Goal: Check status

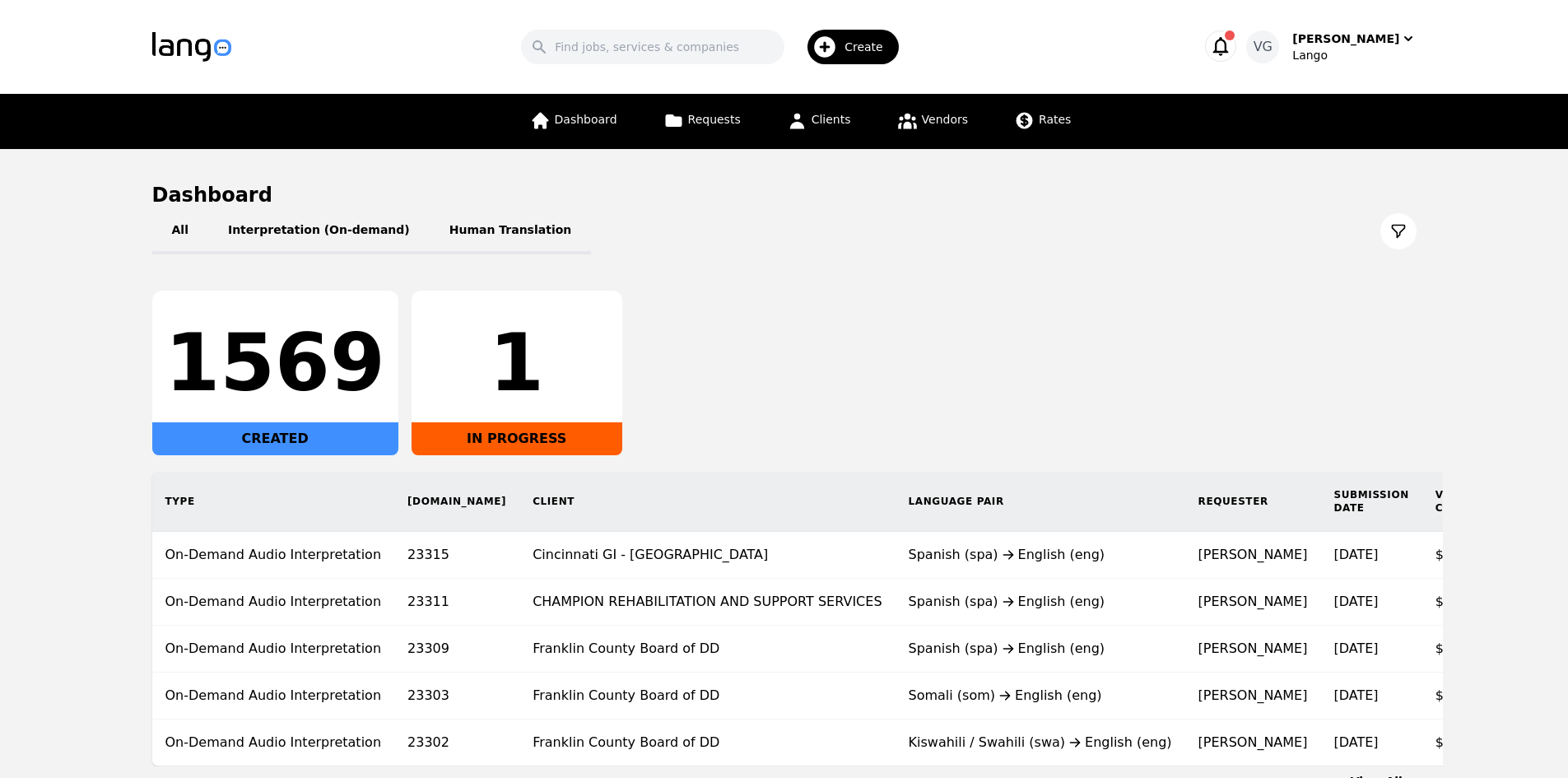
click at [479, 370] on div "1" at bounding box center [517, 363] width 184 height 79
drag, startPoint x: 422, startPoint y: 320, endPoint x: 508, endPoint y: 313, distance: 86.3
click at [512, 312] on div "1 IN PROGRESS" at bounding box center [517, 373] width 210 height 165
click at [507, 315] on div "1 IN PROGRESS" at bounding box center [517, 373] width 210 height 165
click at [1405, 343] on div "1569 CREATED 1 IN PROGRESS" at bounding box center [784, 373] width 1265 height 165
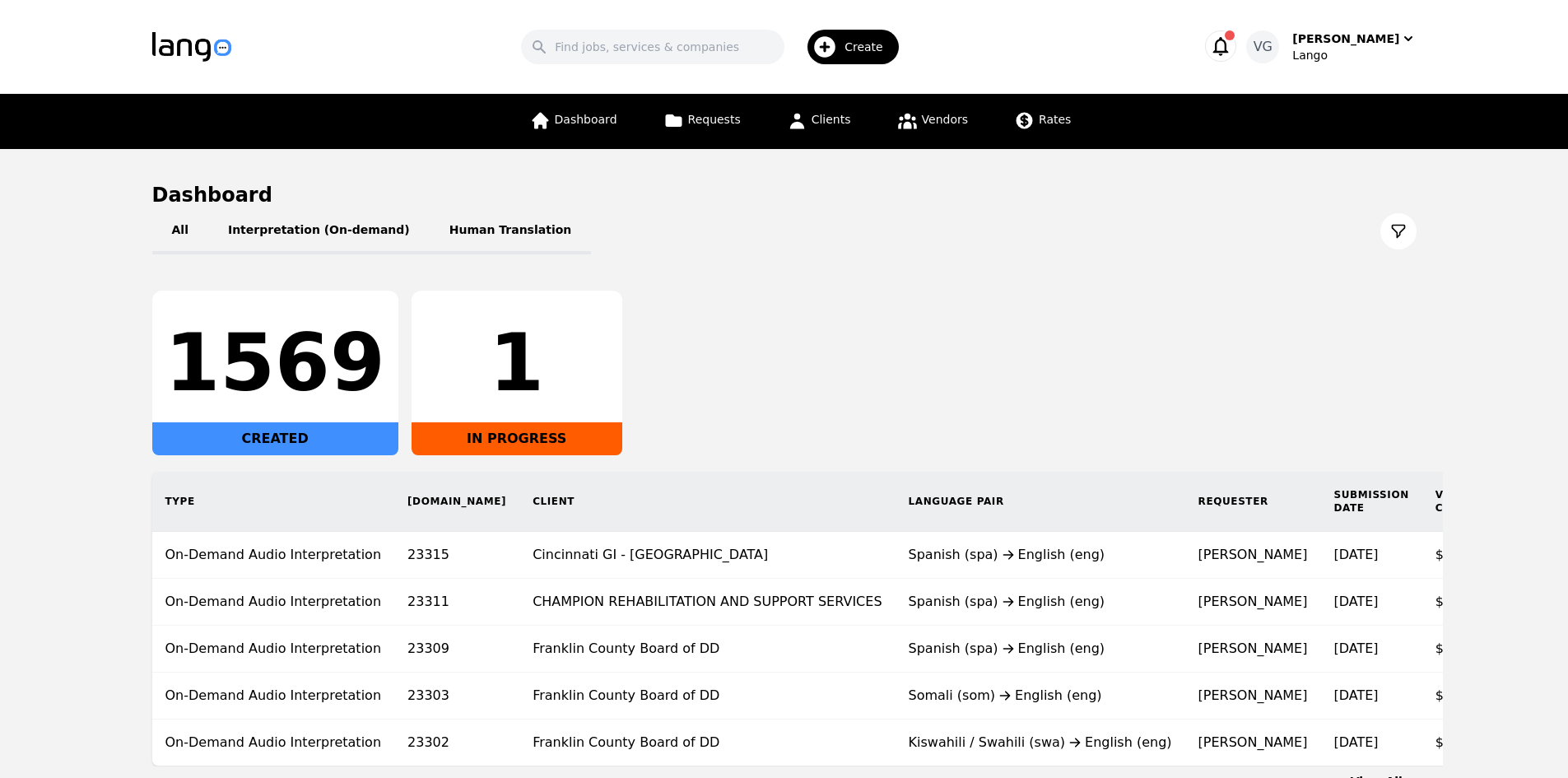
drag, startPoint x: 31, startPoint y: 548, endPoint x: 78, endPoint y: 532, distance: 49.6
click at [31, 548] on main "Dashboard All Interpretation (On-demand) Human Translation 1569 CREATED 1 IN PR…" at bounding box center [784, 485] width 1568 height 673
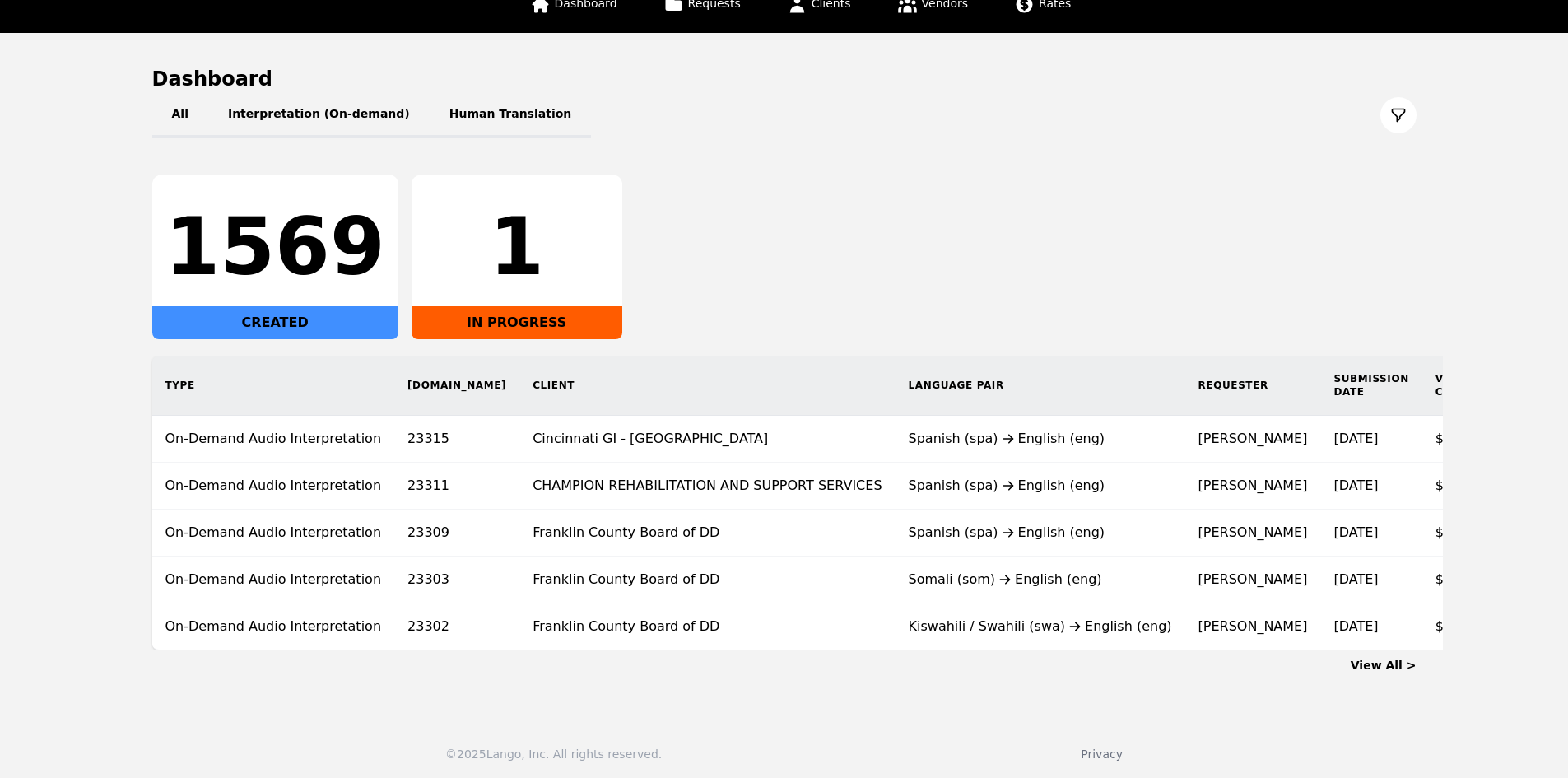
scroll to position [133, 0]
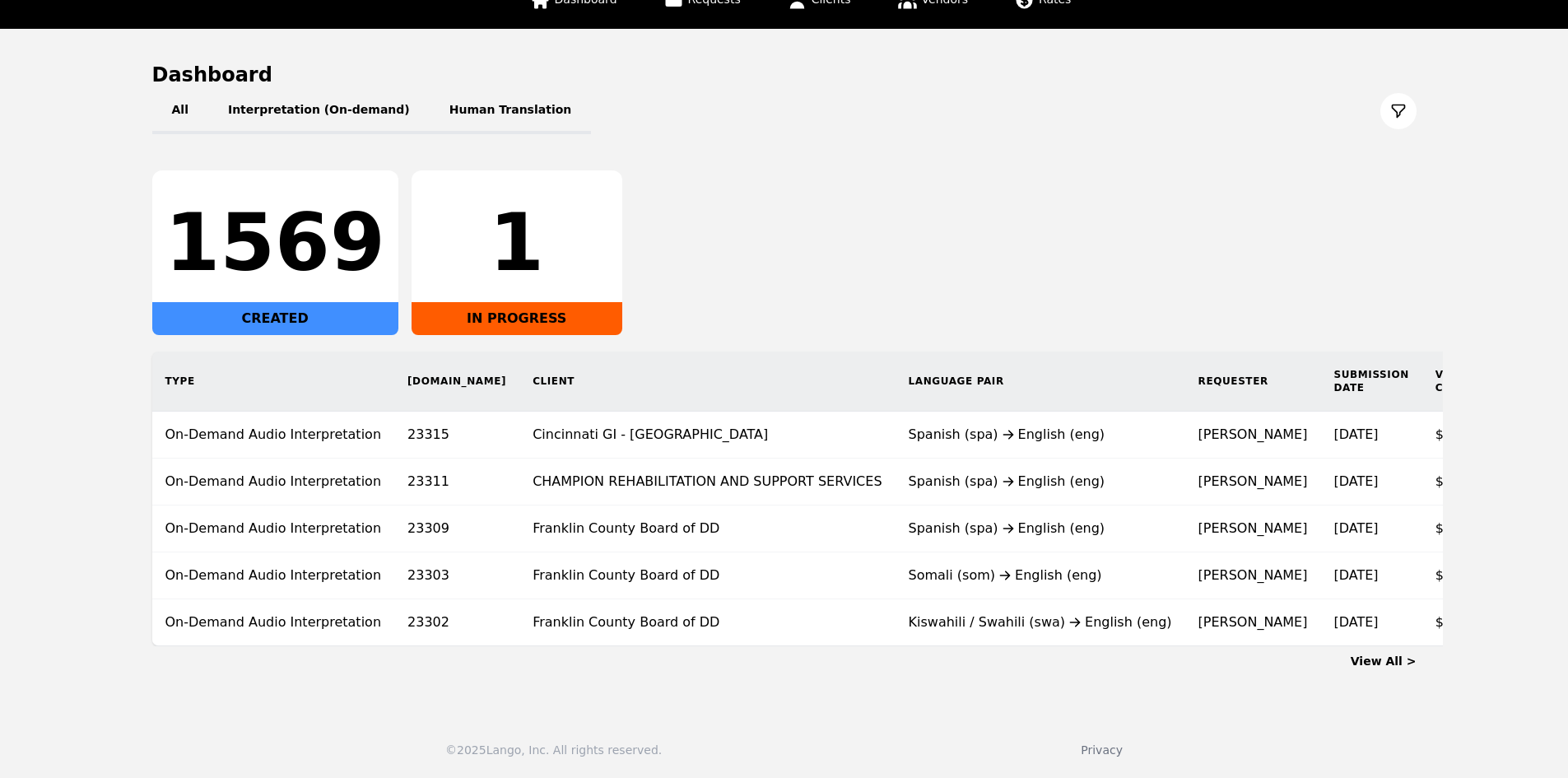
click at [147, 594] on div "Type Req.ID Client Language Pair Requester Submission Date Vendor Cost Vendor R…" at bounding box center [946, 499] width 1640 height 295
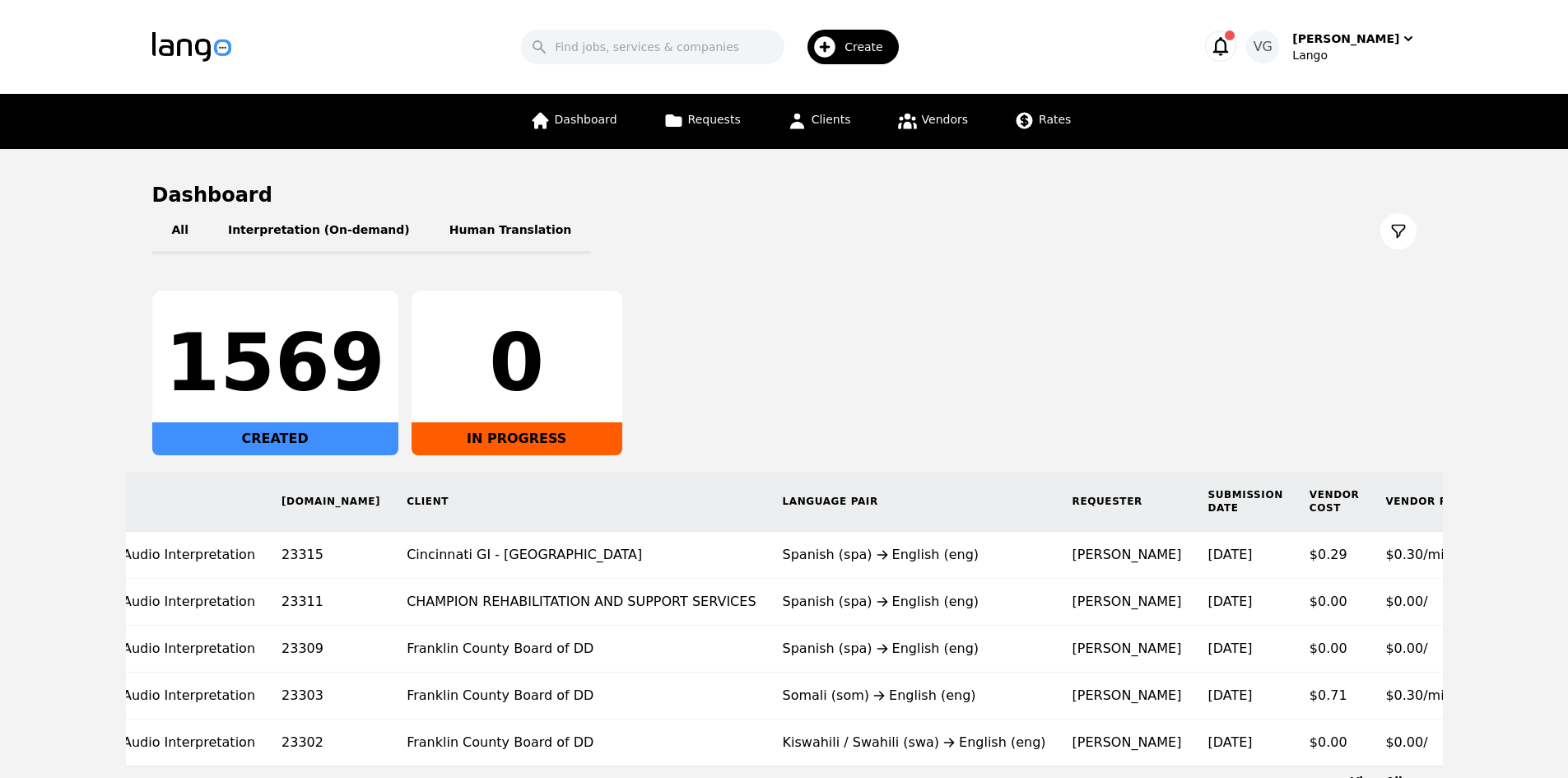
click at [1462, 502] on main "Dashboard All Interpretation (On-demand) Human Translation 1569 CREATED 0 IN PR…" at bounding box center [784, 485] width 1568 height 673
click at [97, 406] on main "Dashboard All Interpretation (On-demand) Human Translation 1569 CREATED 0 IN PR…" at bounding box center [784, 485] width 1568 height 673
click at [1411, 385] on div "1569 CREATED 0 IN PROGRESS" at bounding box center [784, 373] width 1265 height 165
click at [81, 473] on main "Dashboard All Interpretation (On-demand) Human Translation 1569 CREATED 0 IN PR…" at bounding box center [784, 485] width 1568 height 673
click at [34, 515] on main "Dashboard All Interpretation (On-demand) Human Translation 1569 CREATED 0 IN PR…" at bounding box center [784, 485] width 1568 height 673
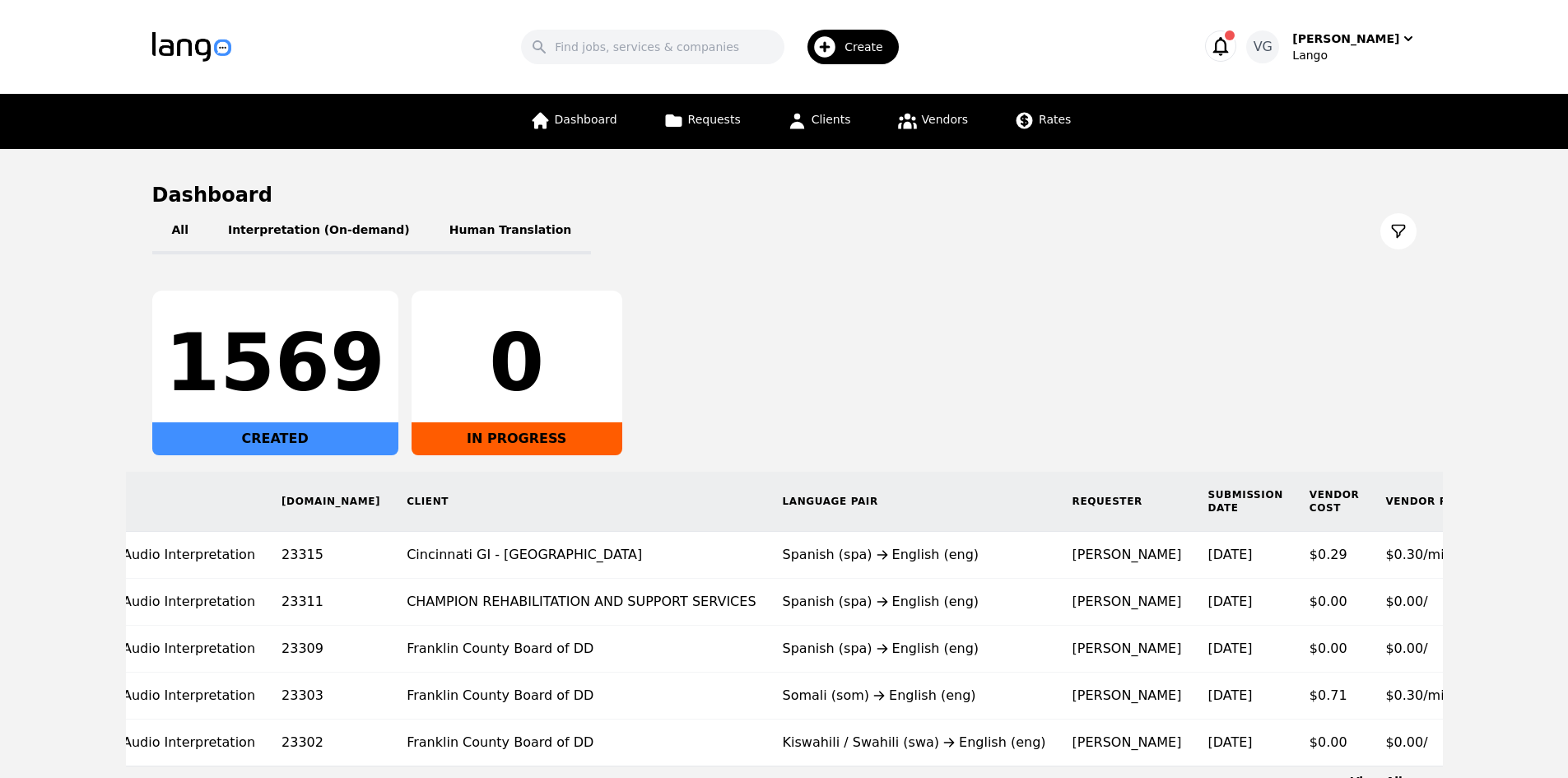
click at [35, 479] on main "Dashboard All Interpretation (On-demand) Human Translation 1569 CREATED 0 IN PR…" at bounding box center [784, 485] width 1568 height 673
